Goal: Transaction & Acquisition: Purchase product/service

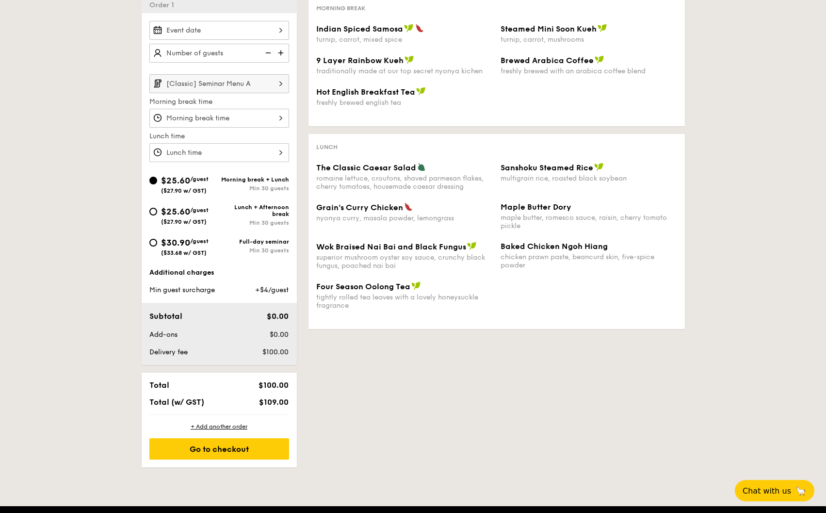
scroll to position [243, 0]
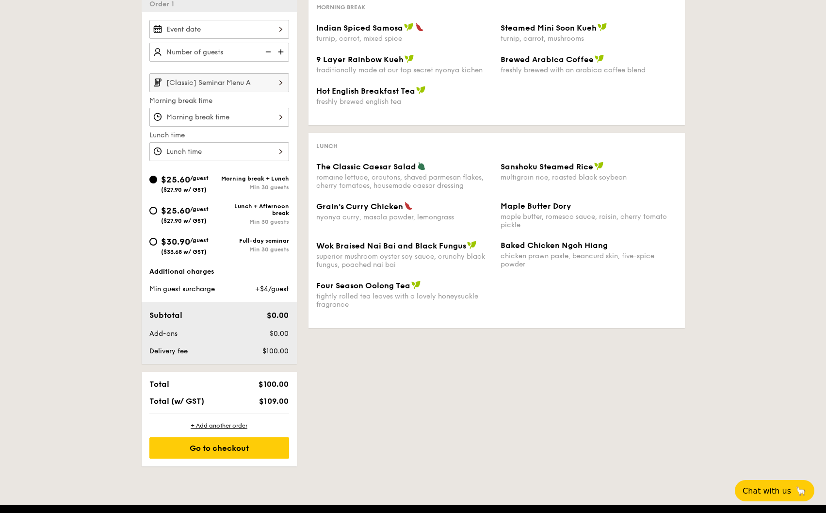
click at [276, 85] on img at bounding box center [281, 82] width 16 height 18
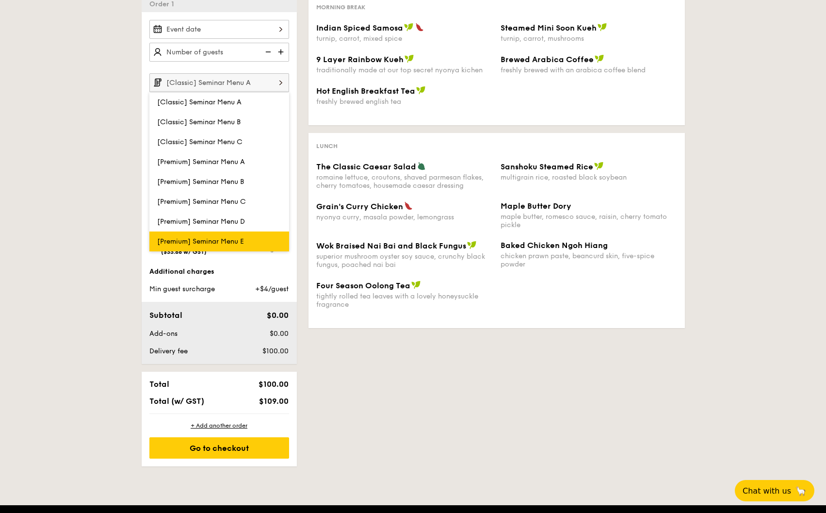
click at [247, 236] on label "[Premium] Seminar Menu E" at bounding box center [219, 241] width 140 height 20
click at [0, 0] on input "[Premium] Seminar Menu E" at bounding box center [0, 0] width 0 height 0
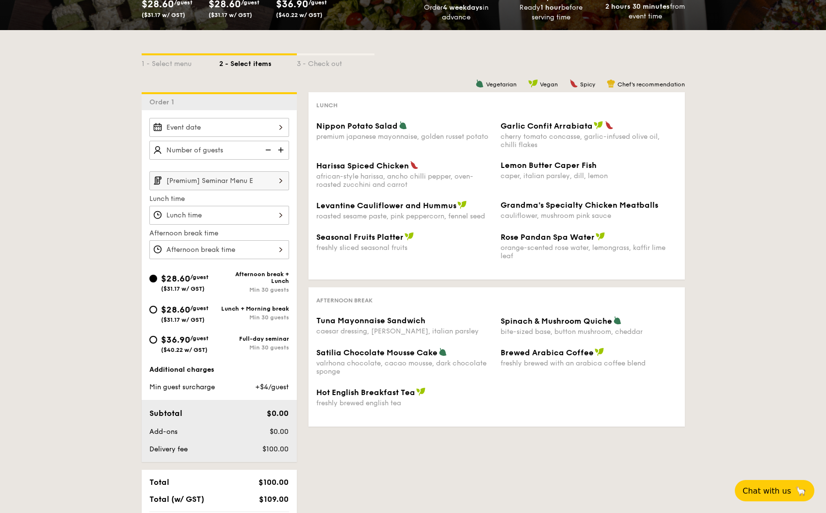
scroll to position [146, 0]
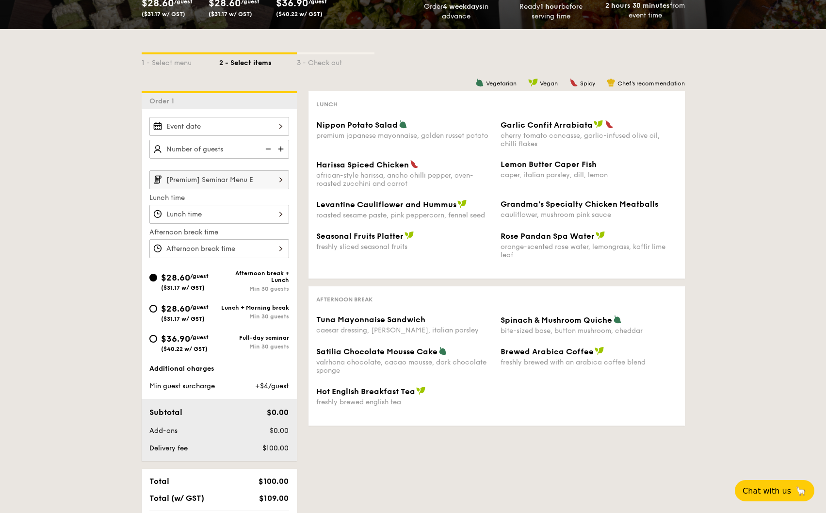
click at [272, 183] on input "[Premium] Seminar Menu E" at bounding box center [219, 179] width 140 height 19
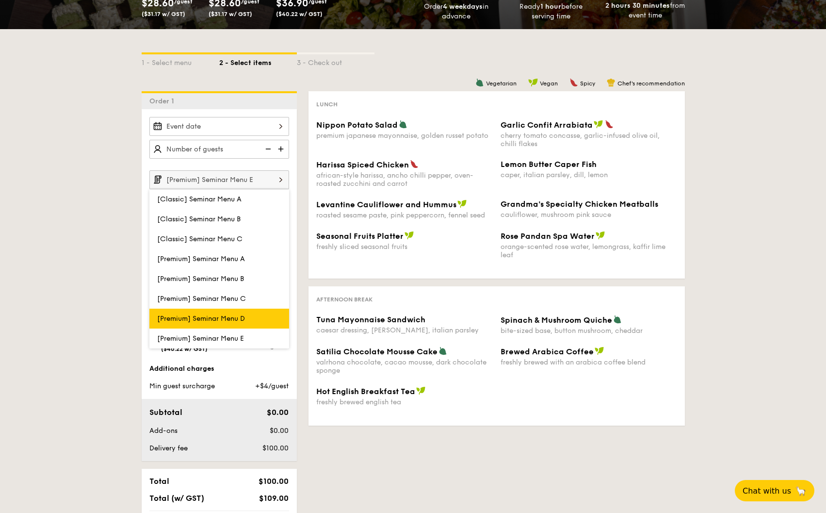
click at [249, 319] on label "[Premium] Seminar Menu D" at bounding box center [219, 318] width 140 height 20
click at [0, 0] on input "[Premium] Seminar Menu D" at bounding box center [0, 0] width 0 height 0
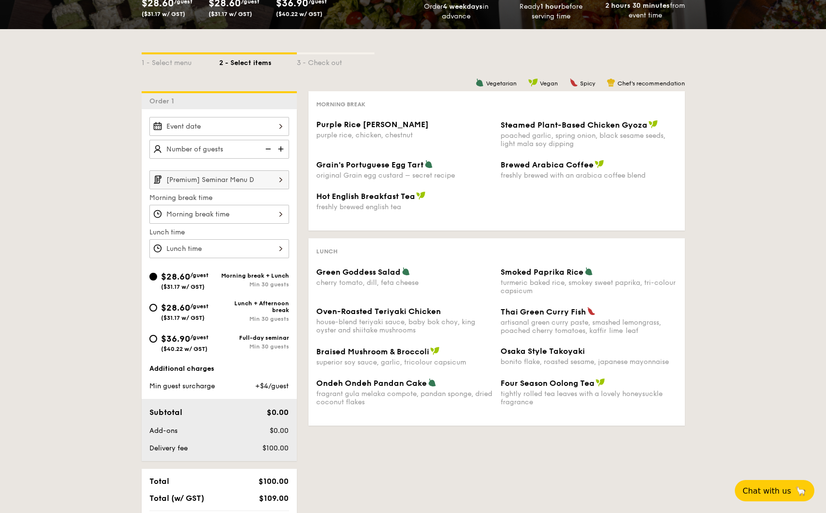
click at [280, 180] on img at bounding box center [281, 179] width 16 height 18
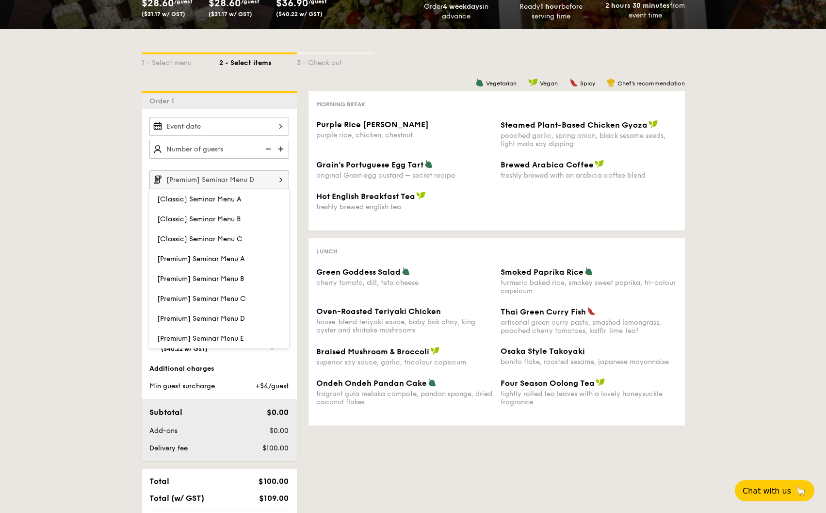
click at [280, 180] on img at bounding box center [281, 179] width 16 height 18
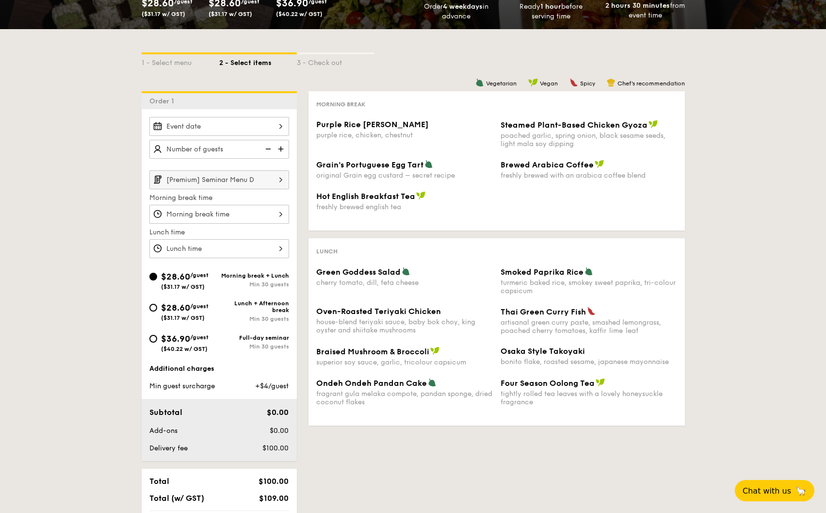
click at [280, 180] on img at bounding box center [281, 179] width 16 height 18
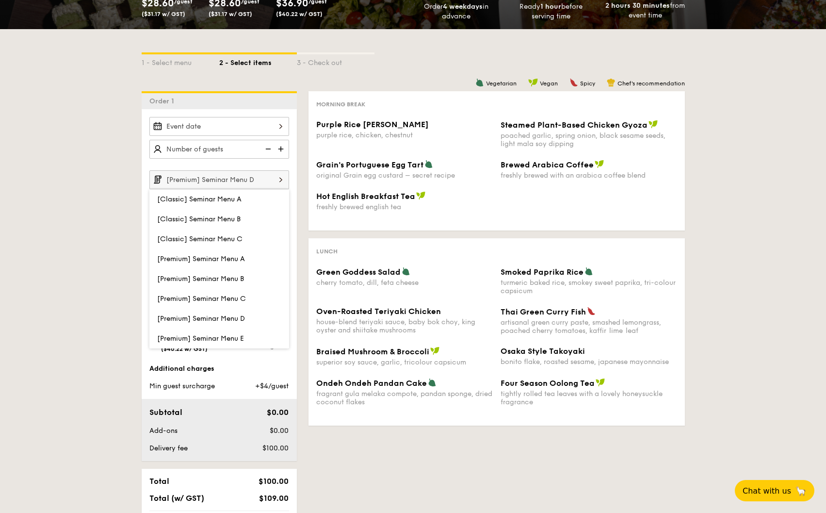
click at [280, 180] on img at bounding box center [281, 179] width 16 height 18
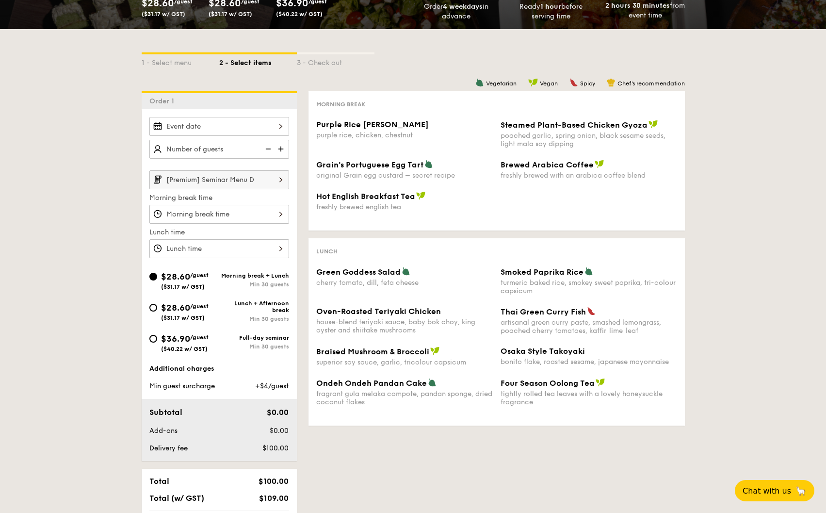
click at [270, 206] on div at bounding box center [219, 214] width 140 height 19
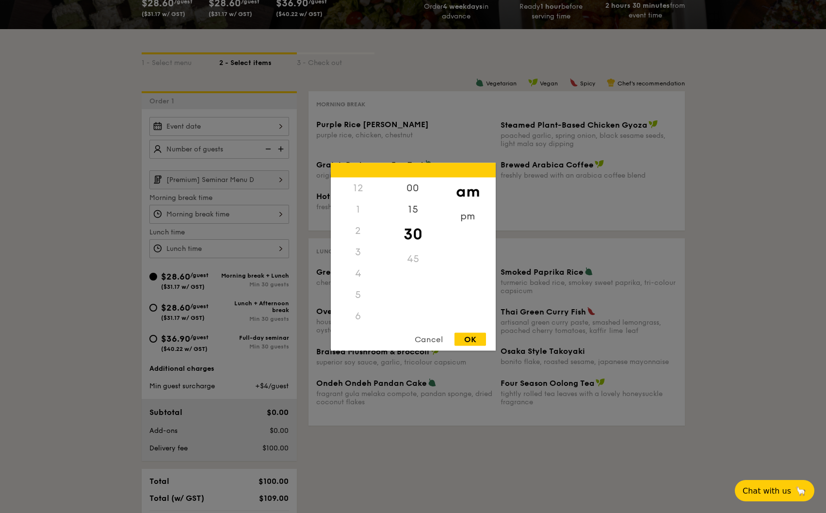
scroll to position [107, 0]
click at [440, 341] on div "Cancel" at bounding box center [429, 338] width 48 height 13
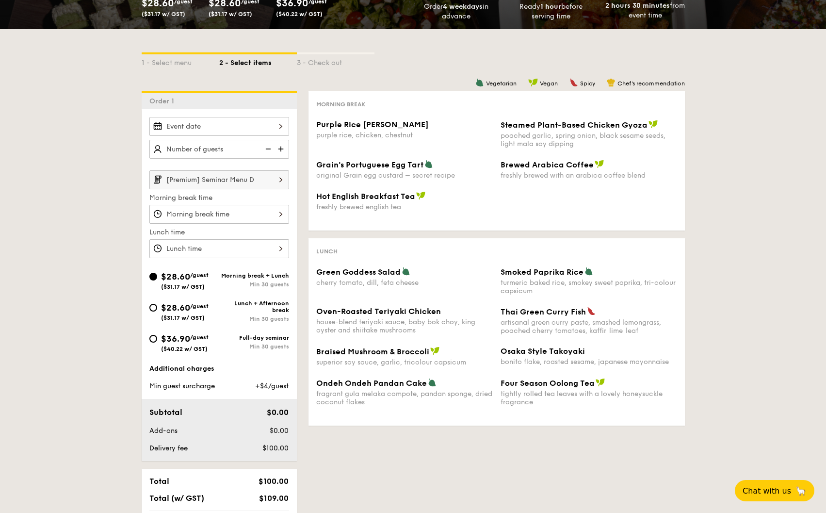
click at [250, 183] on input "[Premium] Seminar Menu D" at bounding box center [219, 179] width 140 height 19
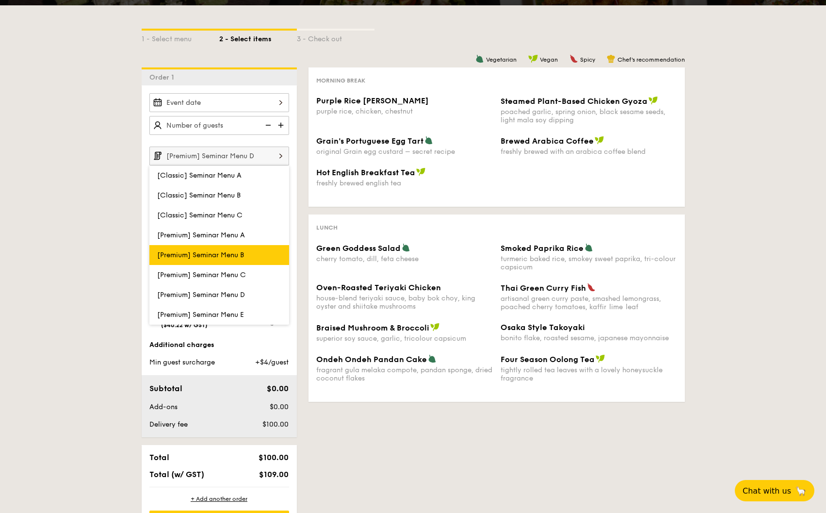
scroll to position [194, 0]
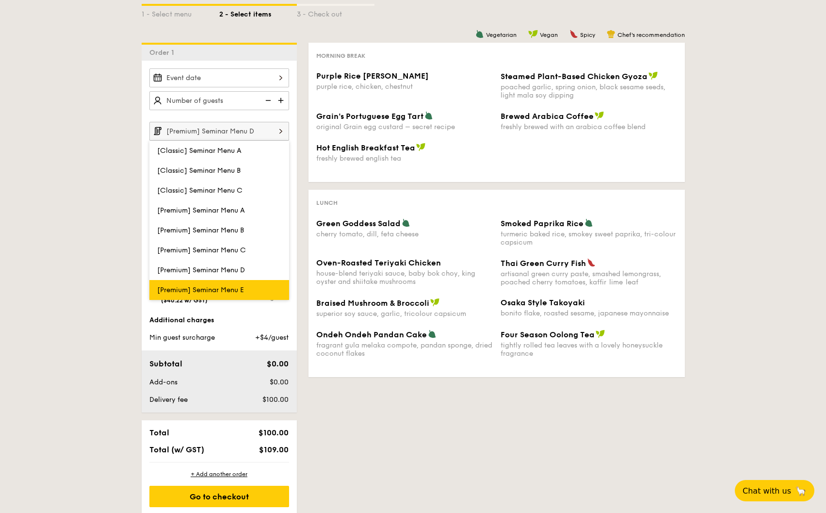
click at [233, 284] on label "[Premium] Seminar Menu E" at bounding box center [219, 290] width 140 height 20
click at [0, 0] on input "[Premium] Seminar Menu E" at bounding box center [0, 0] width 0 height 0
type input "[Premium] Seminar Menu E"
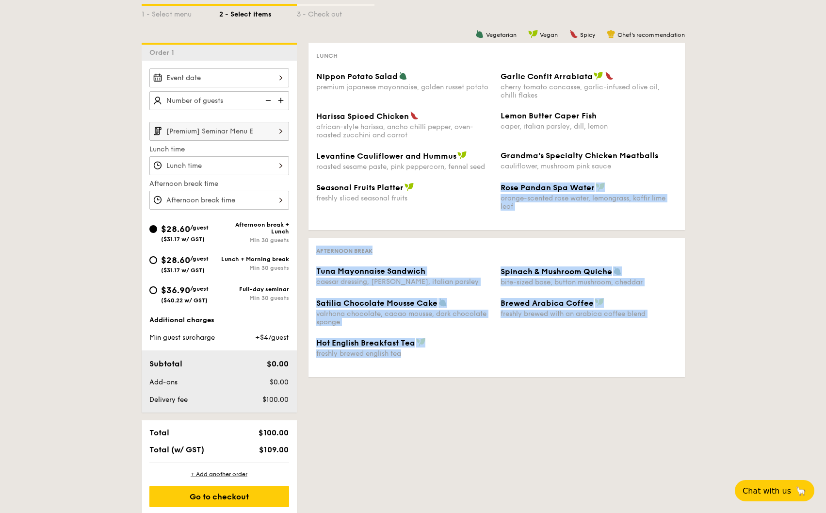
drag, startPoint x: 358, startPoint y: 209, endPoint x: 600, endPoint y: 384, distance: 298.7
click at [600, 384] on div "Vegetarian Vegan Spicy Chef's recommendation Lunch Nippon Potato Salad premium …" at bounding box center [491, 214] width 388 height 342
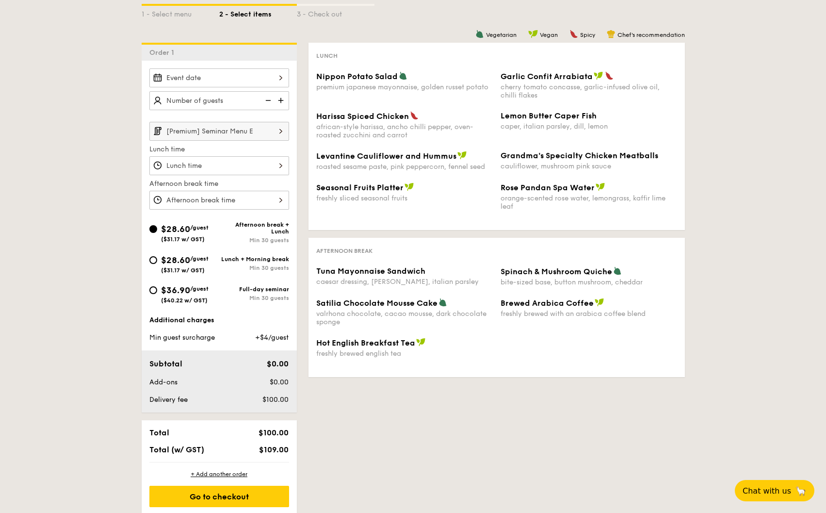
click at [602, 383] on div "Vegetarian Vegan Spicy Chef's recommendation Lunch Nippon Potato Salad premium …" at bounding box center [491, 214] width 388 height 342
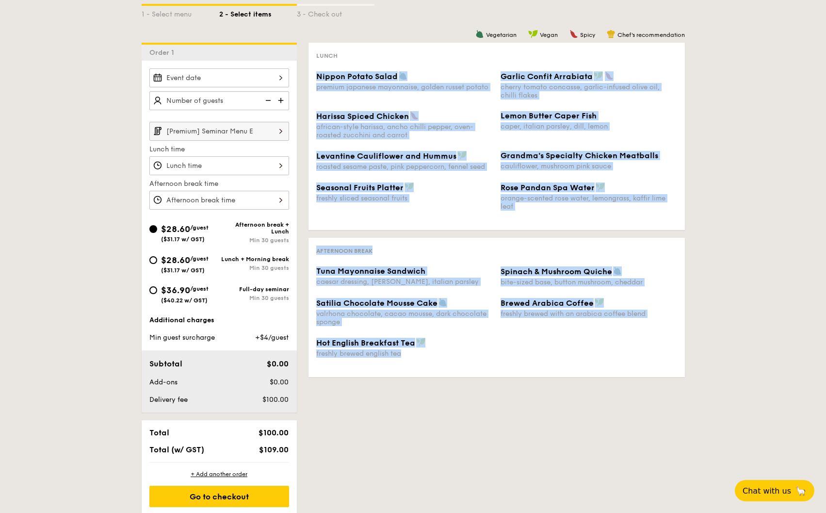
drag, startPoint x: 583, startPoint y: 283, endPoint x: 555, endPoint y: 57, distance: 227.7
click at [555, 57] on div "Vegetarian Vegan Spicy Chef's recommendation Lunch Nippon Potato Salad premium …" at bounding box center [491, 214] width 388 height 342
click at [540, 68] on div "Lunch Nippon Potato Salad premium japanese mayonnaise, golden russet potato Gar…" at bounding box center [496, 136] width 376 height 187
drag, startPoint x: 540, startPoint y: 68, endPoint x: 613, endPoint y: 347, distance: 288.7
click at [613, 347] on div "Vegetarian Vegan Spicy Chef's recommendation Lunch Nippon Potato Salad premium …" at bounding box center [491, 214] width 388 height 342
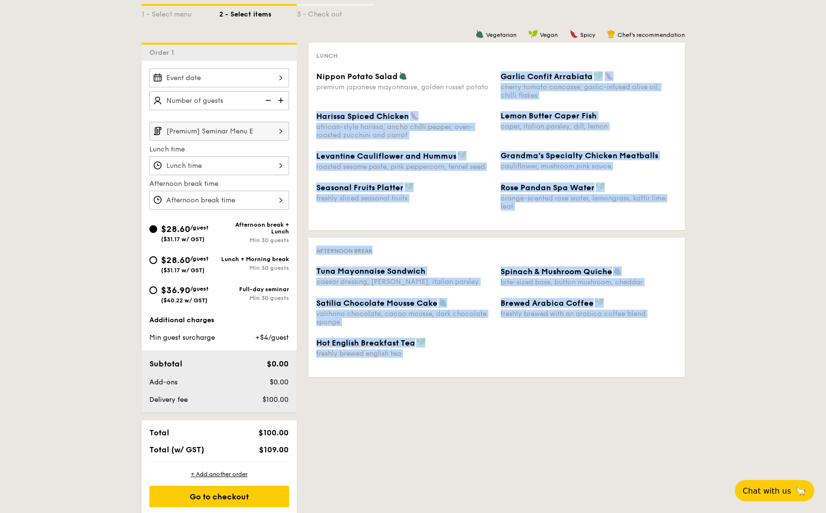
click at [613, 347] on div "Hot English Breakfast Tea freshly brewed english tea" at bounding box center [496, 354] width 369 height 32
drag, startPoint x: 608, startPoint y: 323, endPoint x: 580, endPoint y: 43, distance: 281.8
click at [587, 43] on div "Vegetarian Vegan Spicy Chef's recommendation Lunch Nippon Potato Salad premium …" at bounding box center [491, 214] width 388 height 342
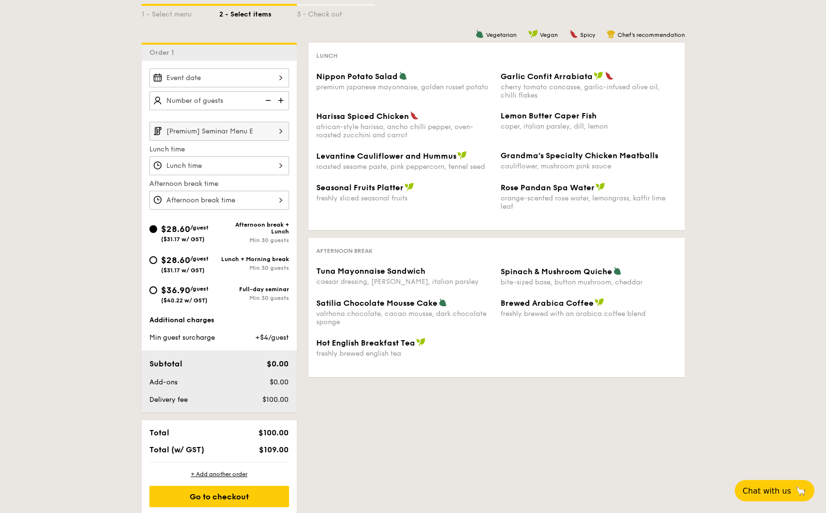
click at [786, 185] on div "1 - Select menu 2 - Select items 3 - Check out Order 1 [Premium] Seminar Menu E…" at bounding box center [413, 248] width 826 height 534
